Goal: Task Accomplishment & Management: Use online tool/utility

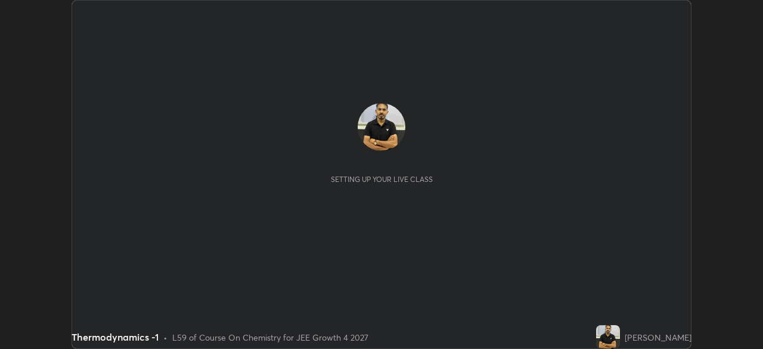
scroll to position [349, 762]
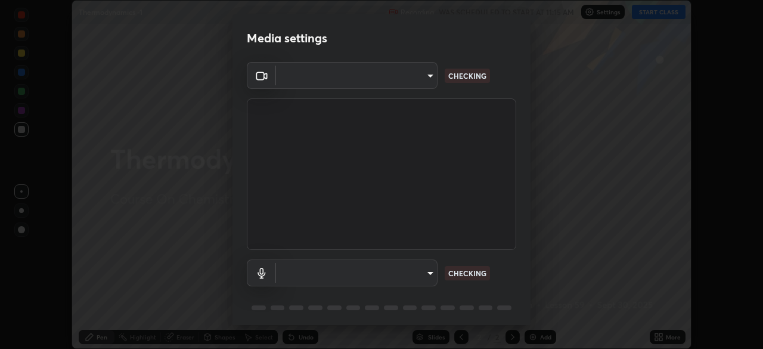
type input "f44939252cec670a7c81aafead478e6b9f15b20a1b8f1ae8dba2619045631b1c"
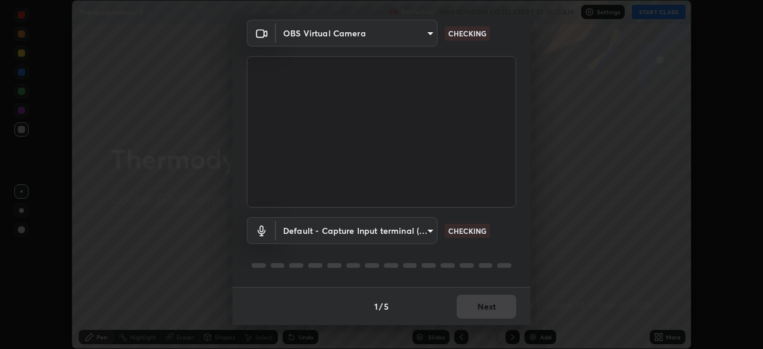
click at [410, 225] on body "Erase all Thermodynamics -1 Recording WAS SCHEDULED TO START AT 11:15 AM Settin…" at bounding box center [381, 174] width 763 height 349
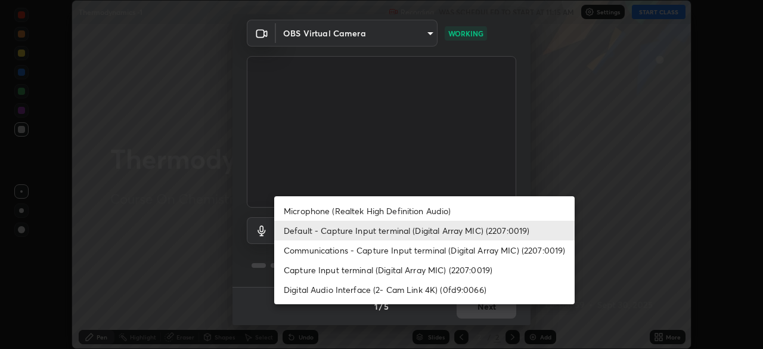
click at [392, 209] on li "Microphone (Realtek High Definition Audio)" at bounding box center [424, 211] width 300 height 20
type input "36d767b6f8b9456fe6322c9863d0f335ff06b891fcf1c97f540b97dba3d51b87"
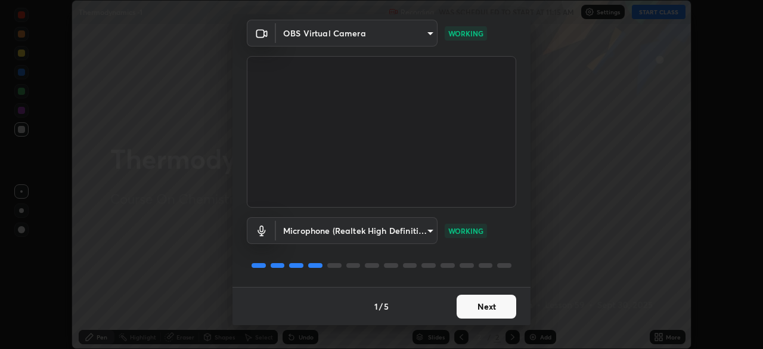
click at [495, 305] on button "Next" at bounding box center [487, 306] width 60 height 24
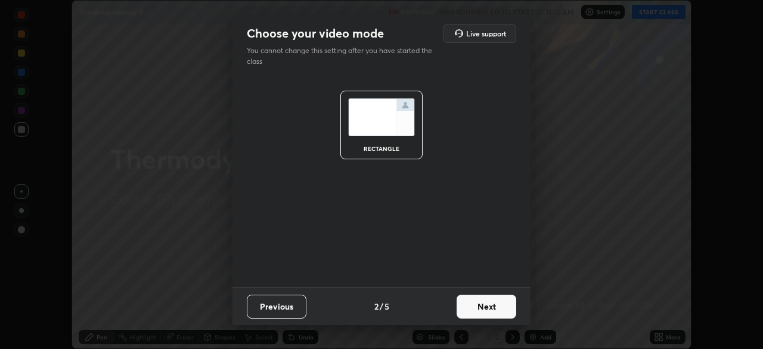
scroll to position [0, 0]
click at [496, 305] on button "Next" at bounding box center [487, 306] width 60 height 24
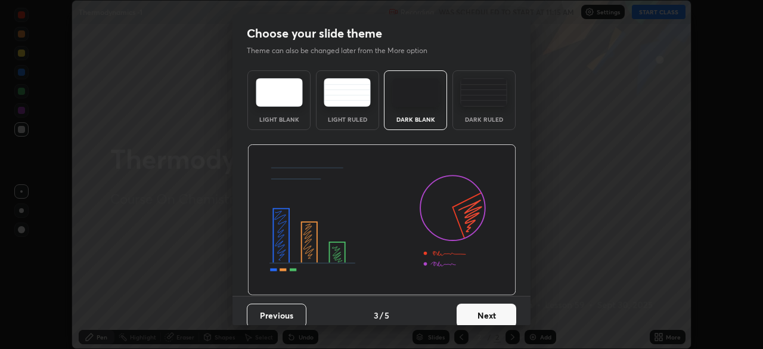
click at [511, 311] on button "Next" at bounding box center [487, 315] width 60 height 24
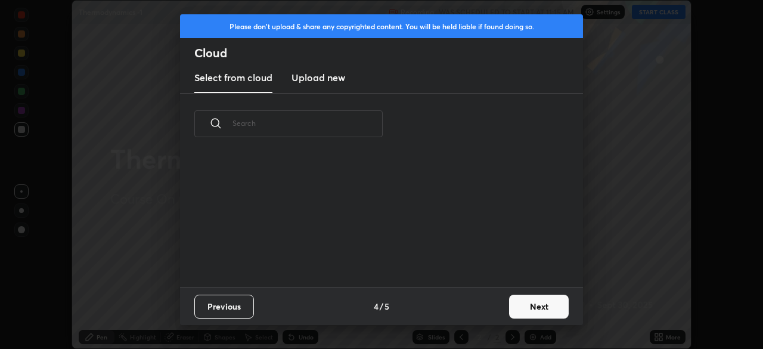
click at [549, 299] on button "Next" at bounding box center [539, 306] width 60 height 24
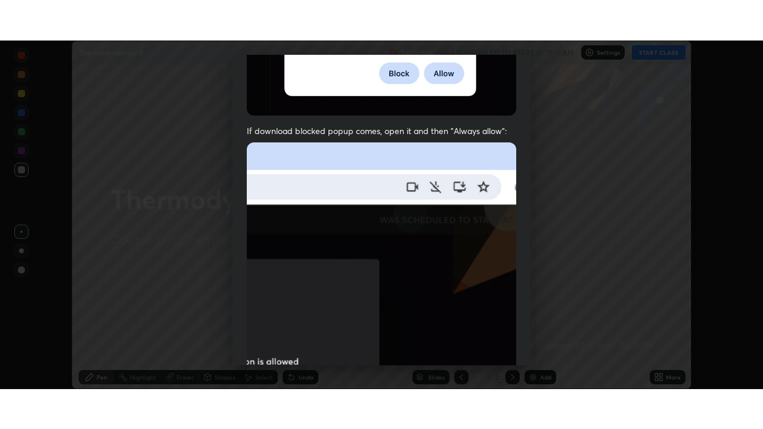
scroll to position [286, 0]
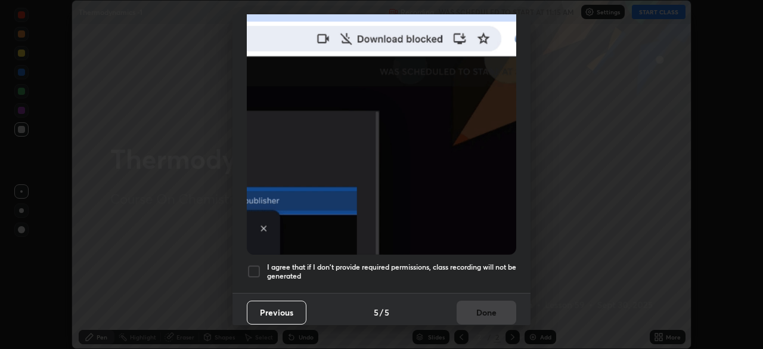
click at [252, 266] on div at bounding box center [254, 271] width 14 height 14
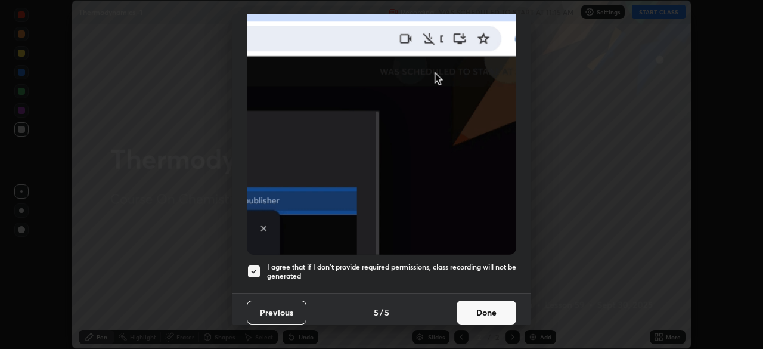
click at [492, 303] on button "Done" at bounding box center [487, 312] width 60 height 24
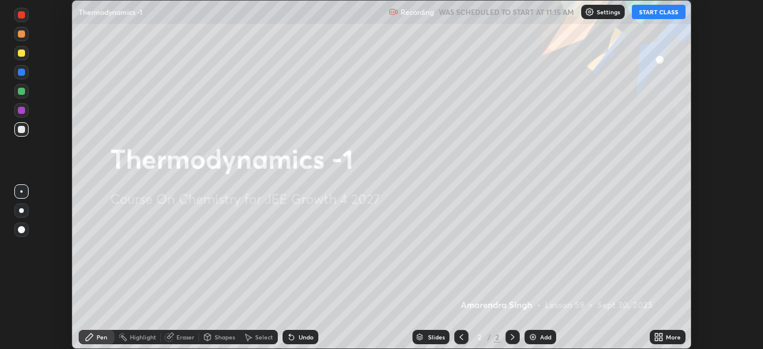
click at [660, 334] on icon at bounding box center [660, 334] width 3 height 3
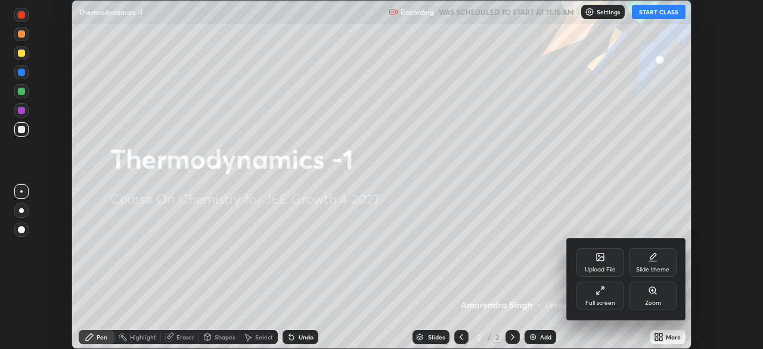
click at [614, 303] on div "Full screen" at bounding box center [600, 303] width 30 height 6
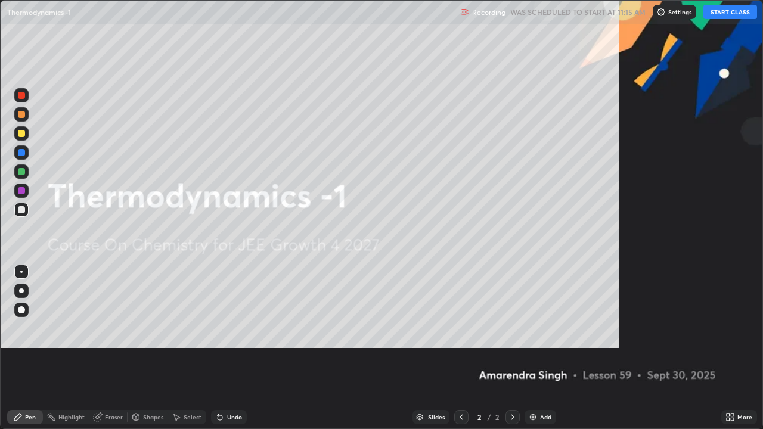
scroll to position [429, 763]
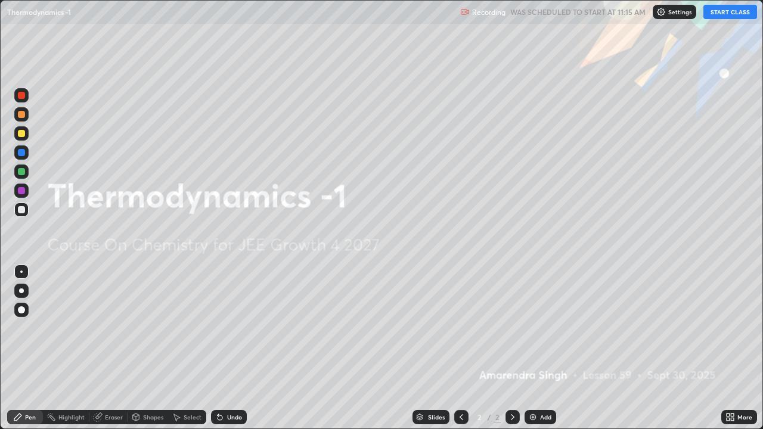
click at [728, 8] on button "START CLASS" at bounding box center [730, 12] width 54 height 14
click at [23, 173] on div at bounding box center [21, 171] width 7 height 7
click at [232, 348] on div "Undo" at bounding box center [234, 417] width 15 height 6
click at [231, 348] on div "Undo" at bounding box center [234, 417] width 15 height 6
click at [529, 348] on img at bounding box center [533, 417] width 10 height 10
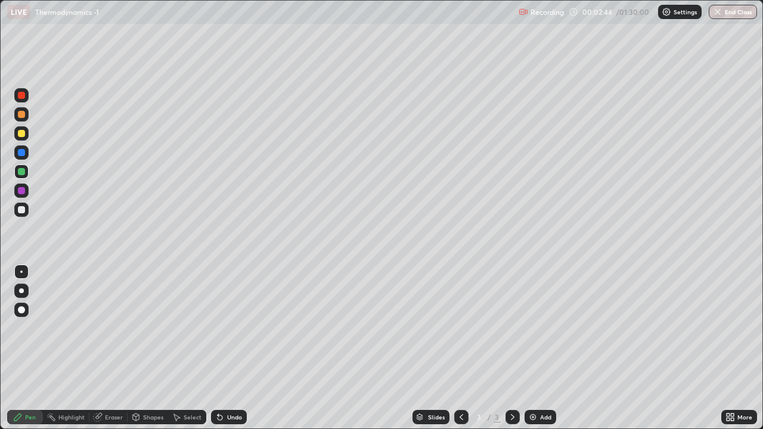
click at [23, 92] on div at bounding box center [21, 95] width 7 height 7
click at [23, 210] on div at bounding box center [21, 209] width 7 height 7
click at [21, 152] on div at bounding box center [21, 152] width 7 height 7
click at [24, 212] on div at bounding box center [21, 209] width 7 height 7
click at [540, 348] on div "Add" at bounding box center [545, 417] width 11 height 6
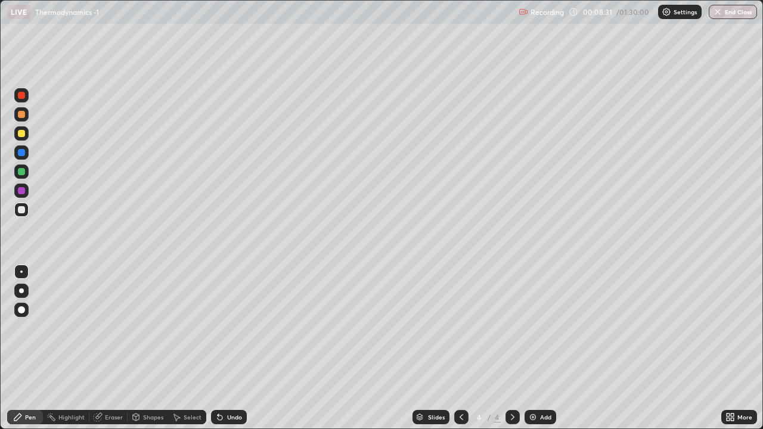
click at [20, 151] on div at bounding box center [21, 152] width 7 height 7
click at [21, 210] on div at bounding box center [21, 209] width 7 height 7
click at [24, 212] on div at bounding box center [21, 209] width 7 height 7
click at [23, 191] on div at bounding box center [21, 190] width 7 height 7
click at [24, 209] on div at bounding box center [21, 209] width 7 height 7
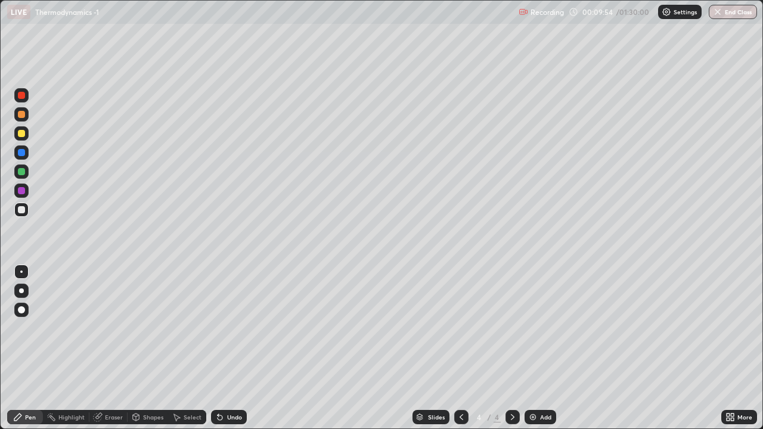
click at [24, 151] on div at bounding box center [21, 152] width 7 height 7
click at [21, 153] on div at bounding box center [21, 152] width 7 height 7
click at [532, 348] on div "Add" at bounding box center [541, 417] width 32 height 14
click at [27, 95] on div at bounding box center [21, 95] width 14 height 14
click at [23, 169] on div at bounding box center [21, 171] width 7 height 7
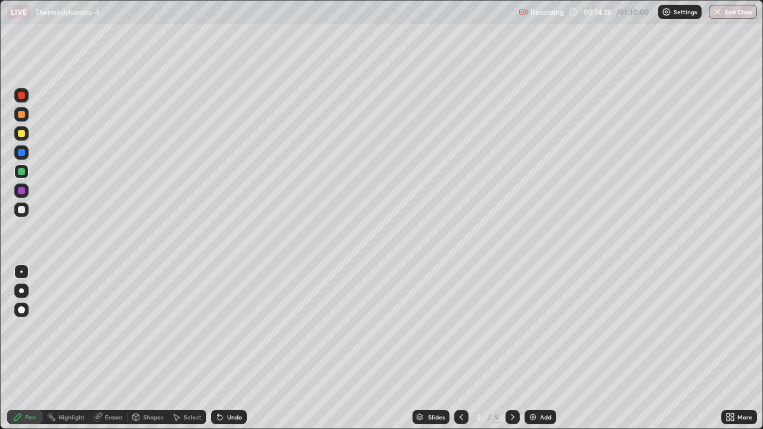
click at [23, 209] on div at bounding box center [21, 209] width 7 height 7
click at [26, 134] on div at bounding box center [21, 133] width 14 height 14
click at [21, 172] on div at bounding box center [21, 171] width 7 height 7
click at [24, 212] on div at bounding box center [21, 209] width 7 height 7
click at [21, 190] on div at bounding box center [21, 190] width 7 height 7
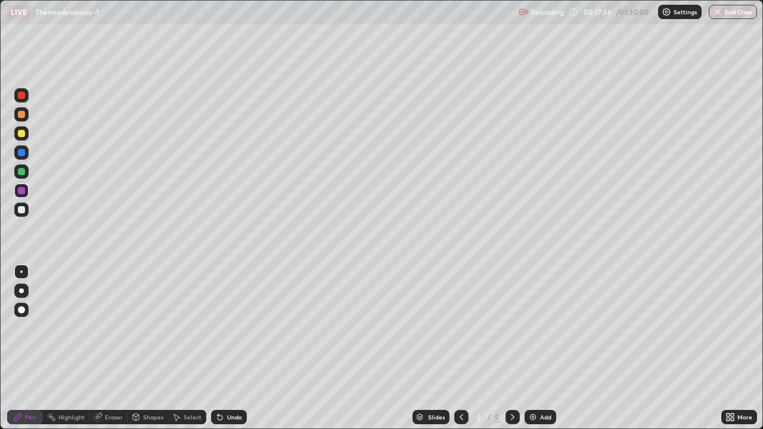
click at [23, 191] on div at bounding box center [21, 190] width 7 height 7
click at [23, 138] on div at bounding box center [21, 133] width 14 height 14
click at [533, 348] on img at bounding box center [533, 417] width 10 height 10
click at [232, 348] on div "Undo" at bounding box center [229, 417] width 36 height 14
click at [231, 348] on div "Undo" at bounding box center [229, 417] width 36 height 14
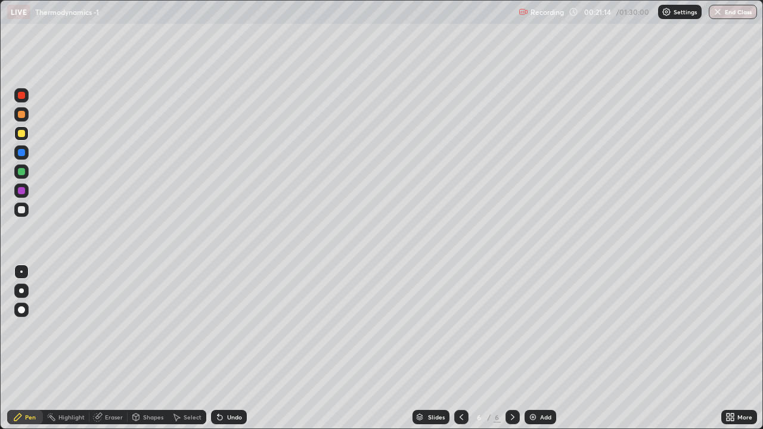
click at [23, 211] on div at bounding box center [21, 209] width 7 height 7
click at [24, 193] on div at bounding box center [21, 190] width 7 height 7
click at [234, 348] on div "Undo" at bounding box center [234, 417] width 15 height 6
click at [22, 210] on div at bounding box center [21, 209] width 7 height 7
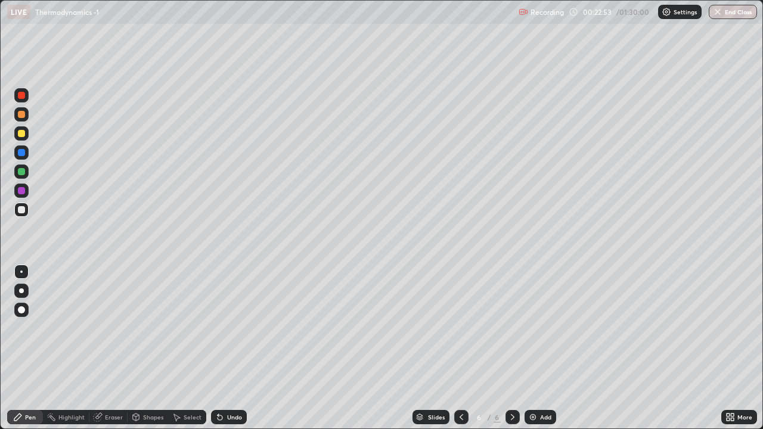
click at [19, 147] on div at bounding box center [21, 152] width 14 height 14
click at [21, 149] on div at bounding box center [21, 152] width 7 height 7
click at [20, 134] on div at bounding box center [21, 133] width 7 height 7
click at [28, 95] on div at bounding box center [21, 95] width 14 height 14
click at [20, 133] on div at bounding box center [21, 133] width 7 height 7
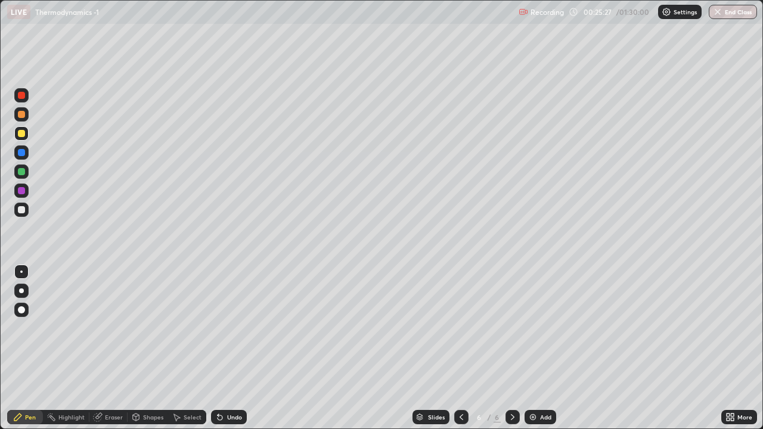
click at [17, 95] on div at bounding box center [21, 95] width 14 height 14
click at [24, 176] on div at bounding box center [21, 172] width 14 height 14
click at [27, 138] on div at bounding box center [21, 133] width 14 height 14
click at [26, 136] on div at bounding box center [21, 133] width 14 height 14
click at [19, 114] on div at bounding box center [21, 114] width 7 height 7
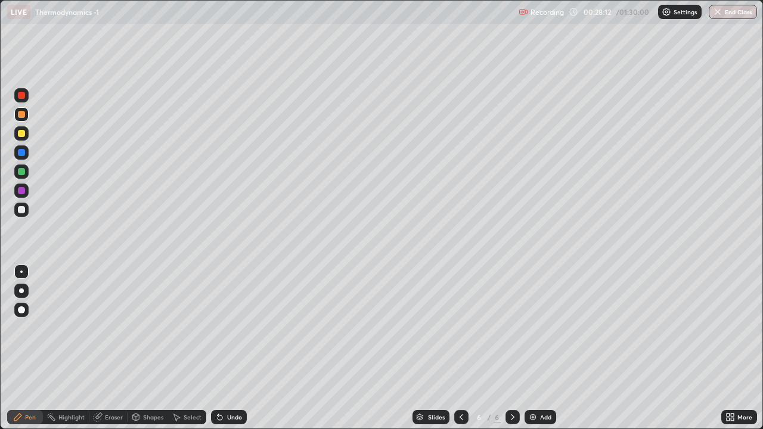
click at [20, 209] on div at bounding box center [21, 209] width 7 height 7
click at [535, 348] on img at bounding box center [533, 417] width 10 height 10
click at [21, 94] on div at bounding box center [21, 95] width 7 height 7
click at [230, 348] on div "Undo" at bounding box center [234, 417] width 15 height 6
click at [232, 348] on div "Undo" at bounding box center [234, 417] width 15 height 6
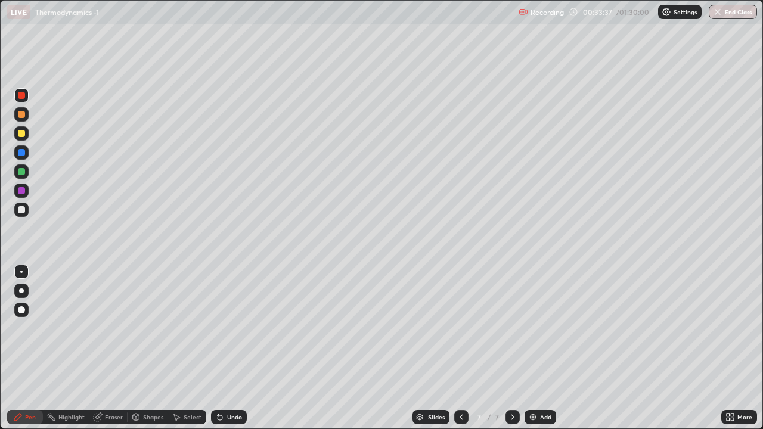
click at [23, 137] on div at bounding box center [21, 133] width 7 height 7
click at [538, 348] on div "Add" at bounding box center [541, 417] width 32 height 14
click at [21, 96] on div at bounding box center [21, 95] width 7 height 7
click at [19, 155] on div at bounding box center [21, 152] width 7 height 7
click at [15, 118] on div at bounding box center [21, 114] width 14 height 14
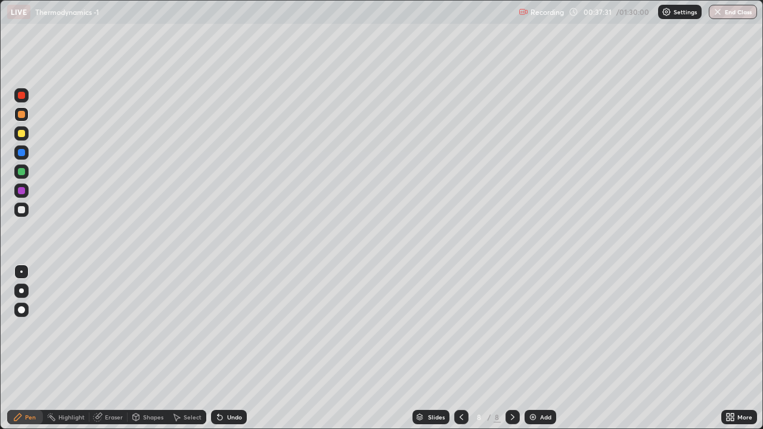
click at [19, 100] on div at bounding box center [21, 95] width 14 height 14
click at [24, 209] on div at bounding box center [21, 209] width 7 height 7
click at [17, 129] on div at bounding box center [21, 133] width 14 height 14
click at [24, 194] on div at bounding box center [21, 191] width 14 height 14
click at [24, 208] on div at bounding box center [21, 209] width 7 height 7
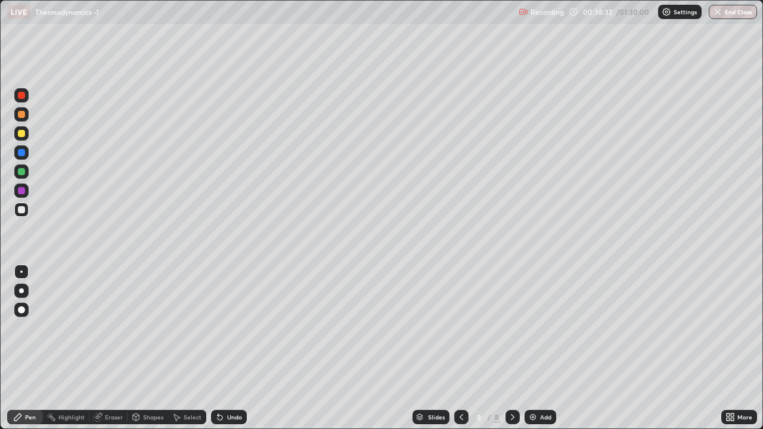
click at [23, 174] on div at bounding box center [21, 171] width 7 height 7
click at [17, 138] on div at bounding box center [21, 133] width 14 height 14
click at [18, 190] on div at bounding box center [21, 190] width 7 height 7
click at [19, 174] on div at bounding box center [21, 171] width 7 height 7
click at [18, 135] on div at bounding box center [21, 133] width 7 height 7
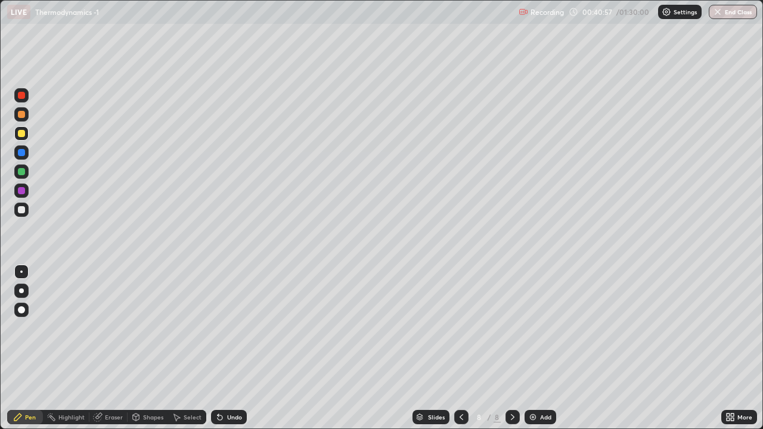
click at [18, 207] on div at bounding box center [21, 209] width 7 height 7
click at [19, 194] on div at bounding box center [21, 190] width 7 height 7
click at [20, 134] on div at bounding box center [21, 133] width 7 height 7
click at [27, 175] on div at bounding box center [21, 172] width 14 height 14
click at [18, 194] on div at bounding box center [21, 191] width 14 height 14
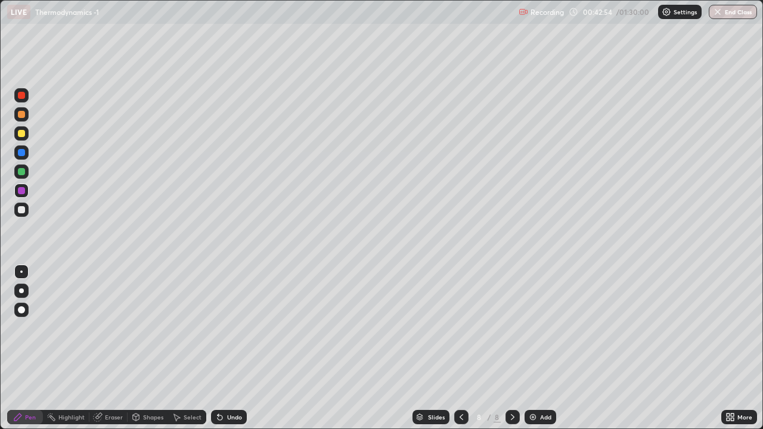
click at [20, 177] on div at bounding box center [21, 172] width 14 height 14
click at [23, 132] on div at bounding box center [21, 133] width 7 height 7
click at [545, 348] on div "Add" at bounding box center [545, 417] width 11 height 6
click at [17, 153] on div at bounding box center [21, 152] width 14 height 14
click at [18, 172] on div at bounding box center [21, 171] width 7 height 7
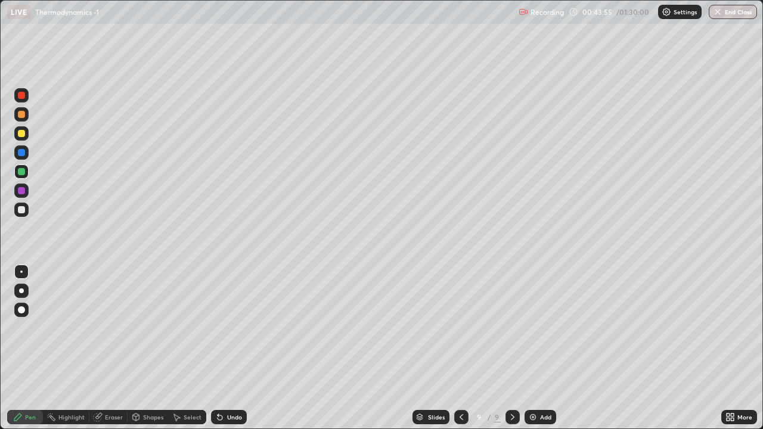
click at [21, 134] on div at bounding box center [21, 133] width 7 height 7
click at [18, 174] on div at bounding box center [21, 171] width 7 height 7
click at [458, 348] on icon at bounding box center [462, 417] width 10 height 10
click at [19, 191] on div at bounding box center [21, 190] width 7 height 7
click at [20, 209] on div at bounding box center [21, 209] width 7 height 7
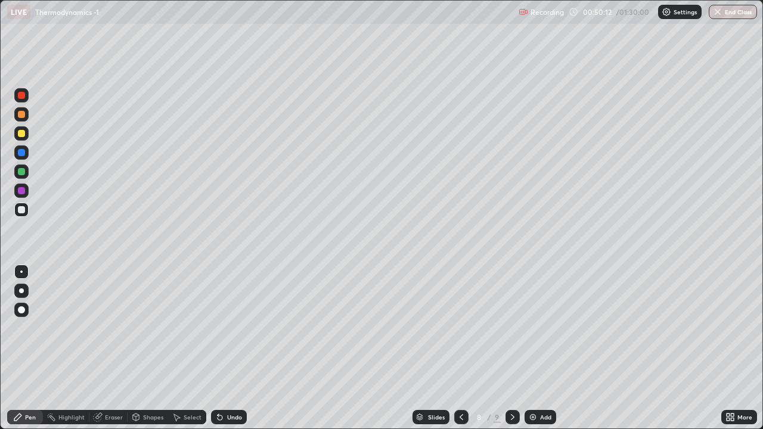
click at [511, 348] on icon at bounding box center [513, 417] width 10 height 10
click at [20, 191] on div at bounding box center [21, 190] width 7 height 7
click at [22, 209] on div at bounding box center [21, 209] width 7 height 7
click at [18, 136] on div at bounding box center [21, 133] width 7 height 7
click at [20, 154] on div at bounding box center [21, 152] width 7 height 7
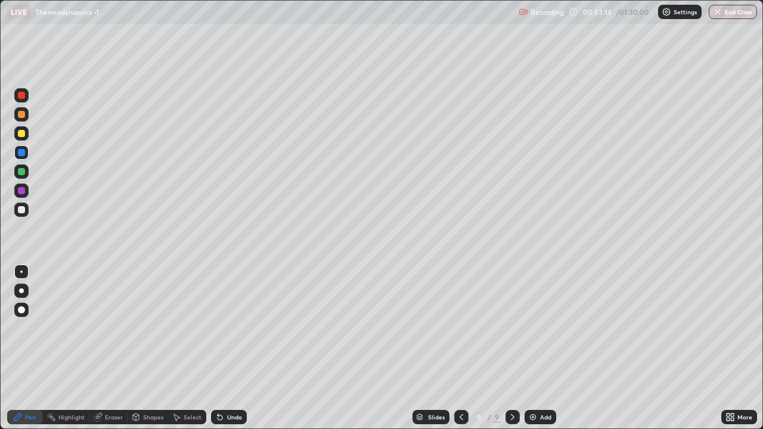
click at [20, 211] on div at bounding box center [21, 209] width 7 height 7
click at [24, 170] on div at bounding box center [21, 171] width 7 height 7
click at [17, 138] on div at bounding box center [21, 133] width 14 height 14
click at [17, 114] on div at bounding box center [21, 114] width 14 height 14
click at [228, 348] on div "Undo" at bounding box center [234, 417] width 15 height 6
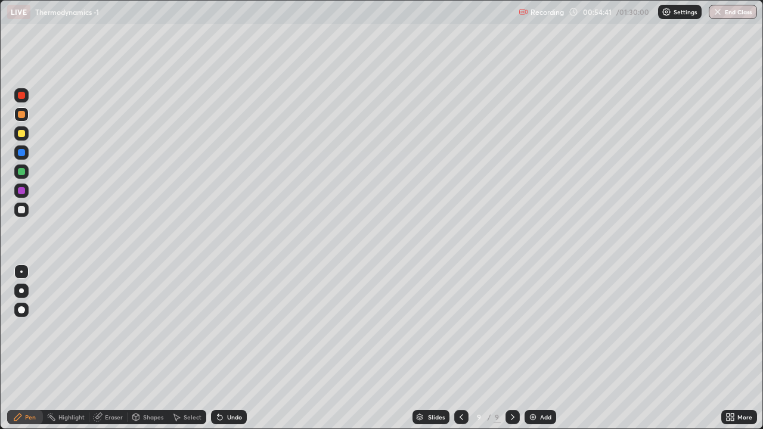
click at [551, 348] on div "Add" at bounding box center [541, 417] width 32 height 14
click at [21, 97] on div at bounding box center [21, 95] width 7 height 7
click at [15, 157] on div at bounding box center [21, 152] width 14 height 14
click at [19, 131] on div at bounding box center [21, 133] width 7 height 7
click at [15, 116] on div at bounding box center [21, 114] width 14 height 14
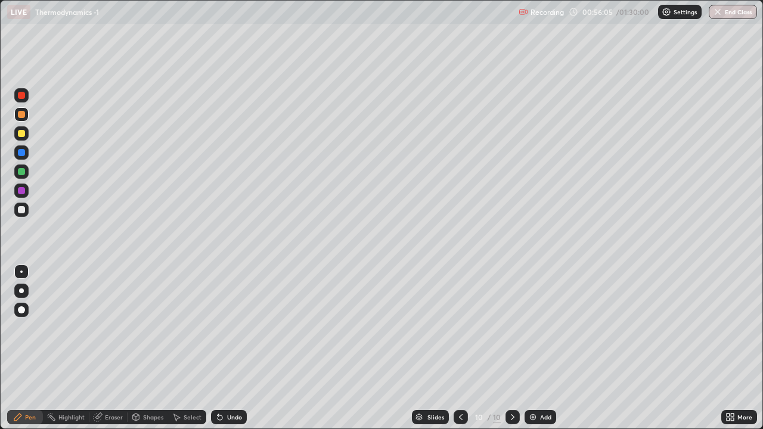
click at [460, 348] on icon at bounding box center [461, 417] width 10 height 10
click at [511, 348] on icon at bounding box center [513, 417] width 10 height 10
click at [20, 152] on div at bounding box center [21, 152] width 7 height 7
click at [15, 137] on div at bounding box center [21, 133] width 14 height 14
click at [17, 150] on div at bounding box center [21, 152] width 14 height 14
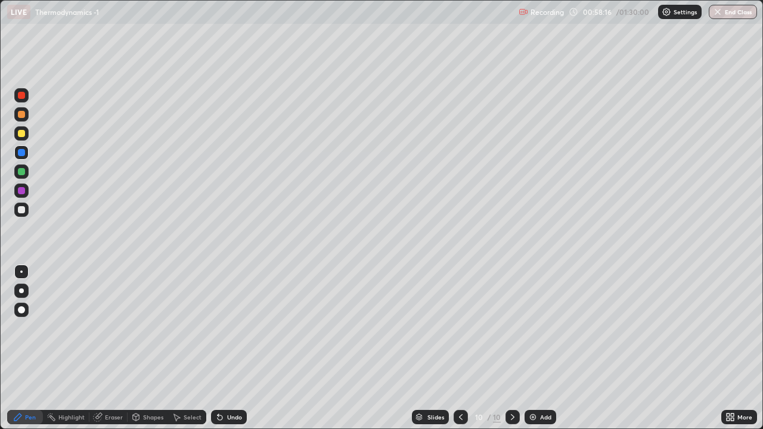
click at [24, 191] on div at bounding box center [21, 190] width 7 height 7
click at [27, 214] on div at bounding box center [21, 210] width 14 height 14
click at [532, 348] on img at bounding box center [533, 417] width 10 height 10
click at [21, 94] on div at bounding box center [21, 95] width 7 height 7
click at [18, 138] on div at bounding box center [21, 133] width 14 height 14
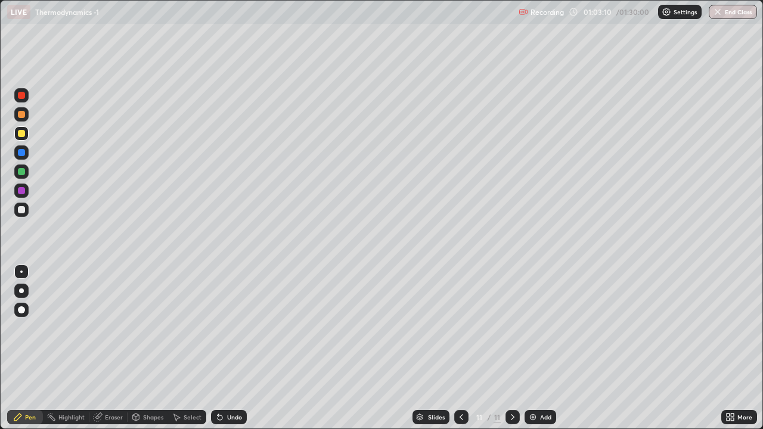
click at [105, 348] on div "Eraser" at bounding box center [114, 417] width 18 height 6
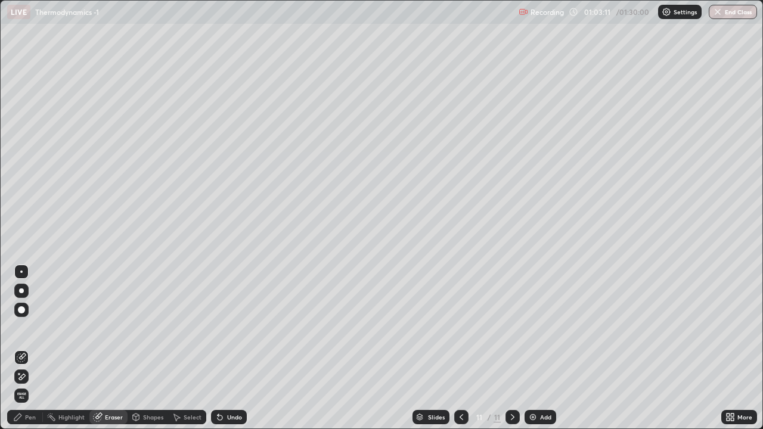
click at [44, 348] on div "Highlight" at bounding box center [66, 417] width 46 height 24
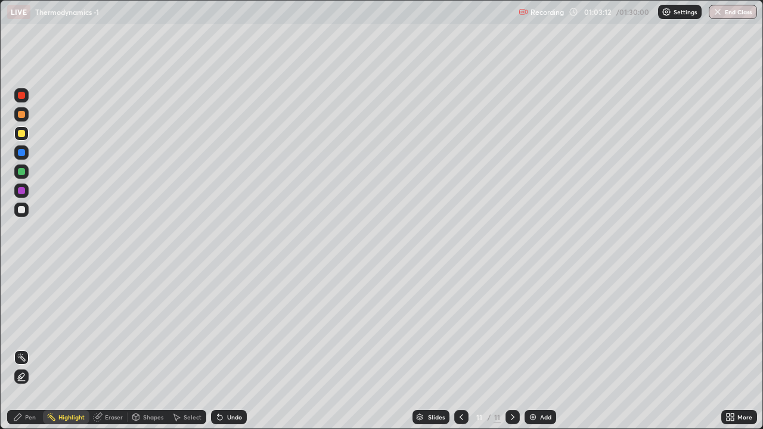
click at [28, 348] on div "Pen" at bounding box center [30, 417] width 11 height 6
click at [111, 348] on div "Eraser" at bounding box center [114, 417] width 18 height 6
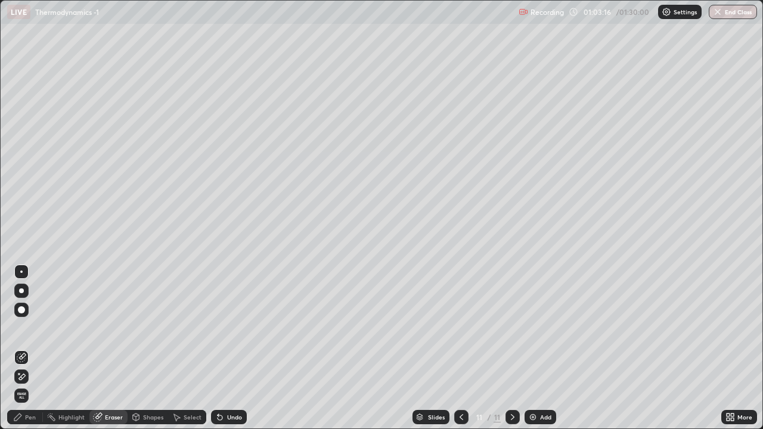
click at [27, 348] on div "Pen" at bounding box center [30, 417] width 11 height 6
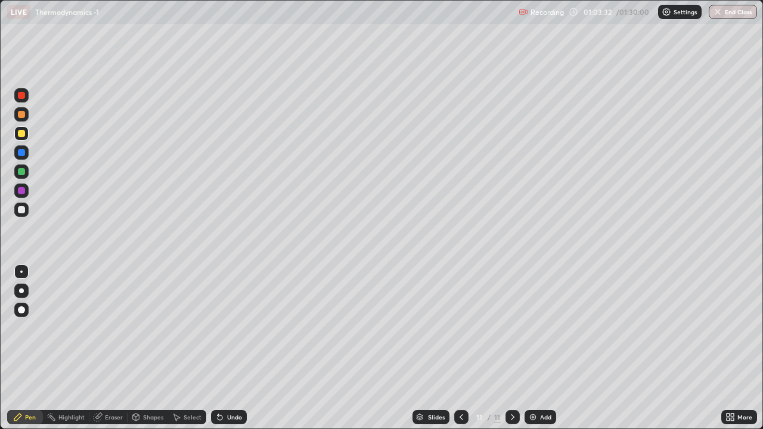
click at [23, 173] on div at bounding box center [21, 171] width 7 height 7
click at [23, 135] on div at bounding box center [21, 133] width 7 height 7
click at [17, 152] on div at bounding box center [21, 152] width 14 height 14
click at [20, 191] on div at bounding box center [21, 190] width 7 height 7
click at [21, 134] on div at bounding box center [21, 133] width 7 height 7
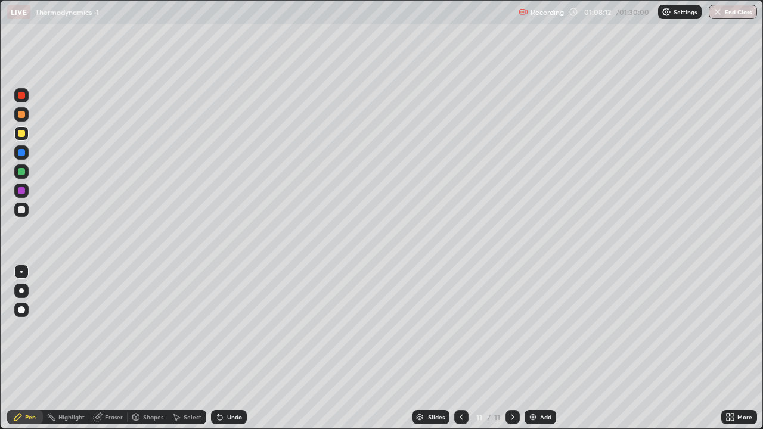
click at [20, 116] on div at bounding box center [21, 114] width 7 height 7
click at [22, 95] on div at bounding box center [21, 95] width 7 height 7
click at [536, 348] on div "Add" at bounding box center [541, 417] width 32 height 14
click at [460, 348] on icon at bounding box center [462, 417] width 4 height 6
click at [512, 348] on icon at bounding box center [513, 417] width 10 height 10
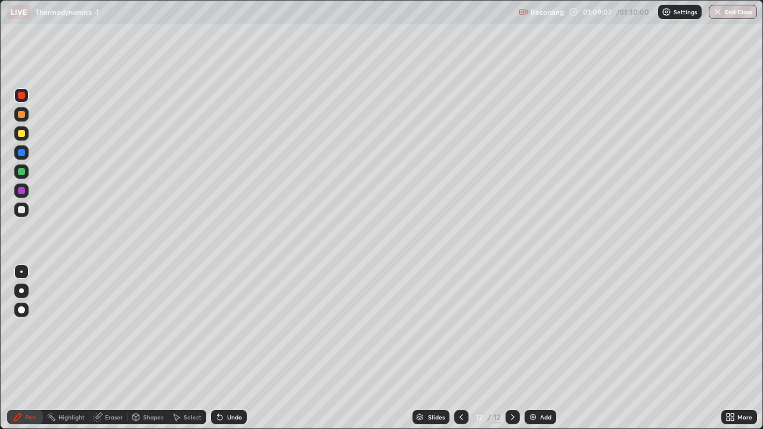
click at [459, 348] on div at bounding box center [461, 417] width 14 height 14
click at [513, 348] on icon at bounding box center [513, 417] width 10 height 10
click at [21, 153] on div at bounding box center [21, 152] width 7 height 7
click at [26, 191] on div at bounding box center [21, 191] width 14 height 14
click at [460, 348] on icon at bounding box center [462, 417] width 10 height 10
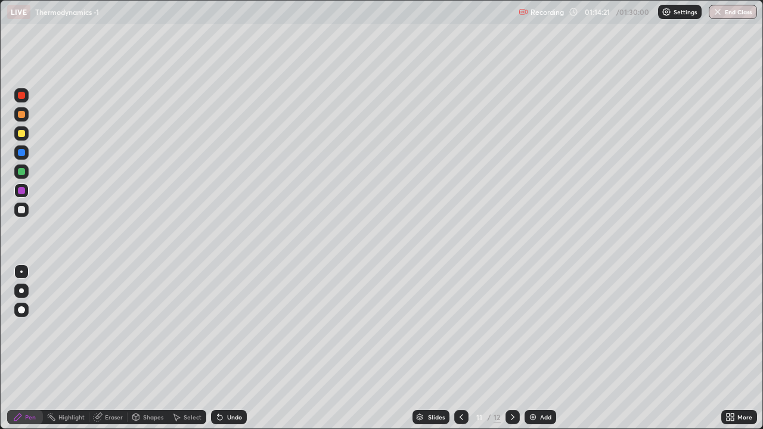
click at [517, 348] on div at bounding box center [512, 417] width 14 height 14
click at [532, 348] on img at bounding box center [533, 417] width 10 height 10
click at [22, 96] on div at bounding box center [21, 95] width 7 height 7
click at [27, 213] on div at bounding box center [21, 210] width 14 height 14
click at [20, 139] on div at bounding box center [21, 133] width 14 height 14
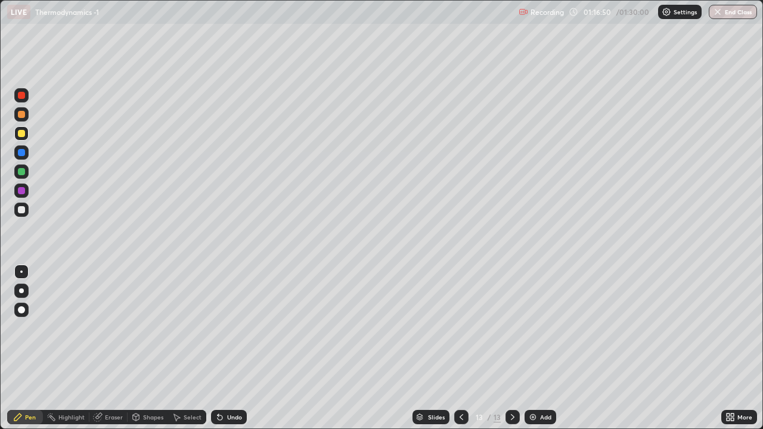
click at [26, 212] on div at bounding box center [21, 210] width 14 height 14
click at [24, 151] on div at bounding box center [21, 152] width 7 height 7
click at [26, 154] on div at bounding box center [21, 152] width 14 height 14
click at [18, 97] on div at bounding box center [21, 95] width 7 height 7
click at [21, 132] on div at bounding box center [21, 133] width 7 height 7
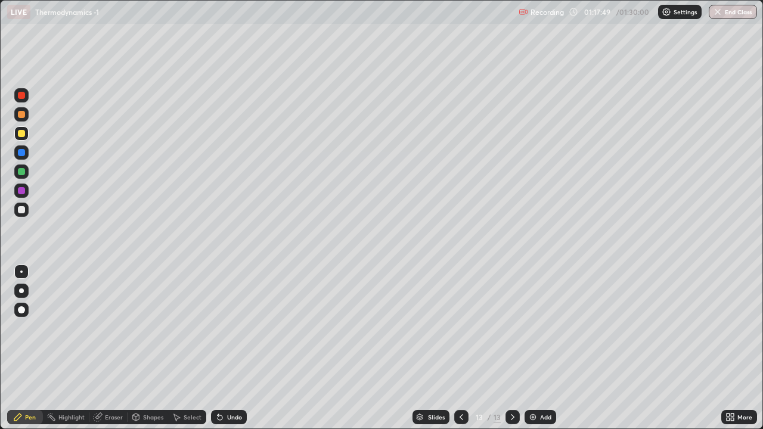
click at [21, 117] on div at bounding box center [21, 114] width 7 height 7
click at [15, 189] on div at bounding box center [21, 191] width 14 height 14
click at [26, 137] on div at bounding box center [21, 133] width 14 height 14
click at [736, 11] on button "End Class" at bounding box center [733, 12] width 48 height 14
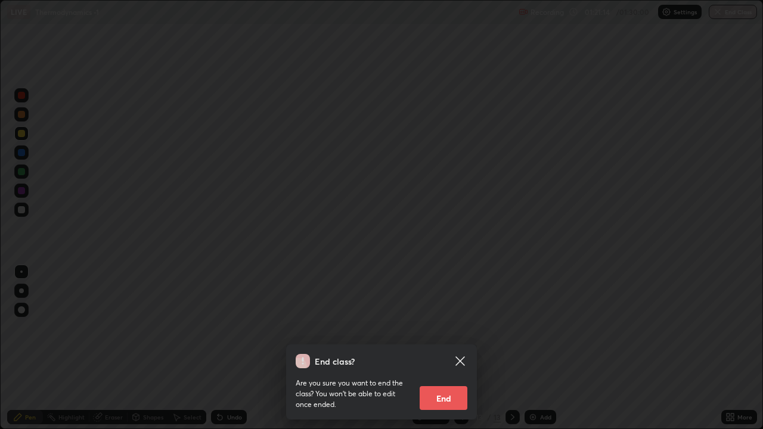
click at [458, 348] on button "End" at bounding box center [444, 398] width 48 height 24
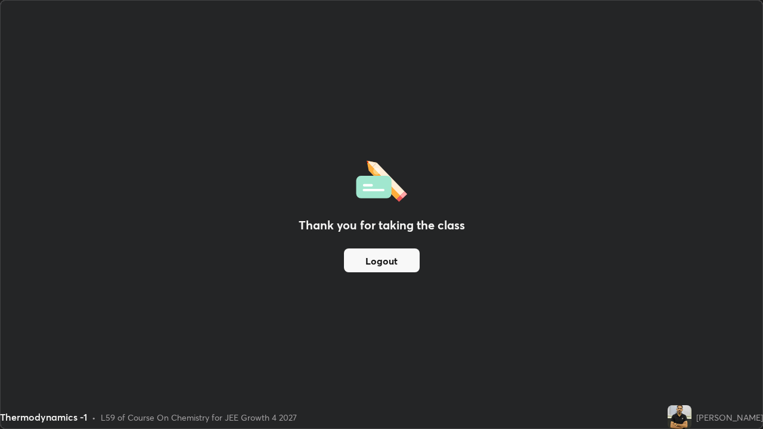
click at [384, 263] on button "Logout" at bounding box center [382, 261] width 76 height 24
